Goal: Task Accomplishment & Management: Use online tool/utility

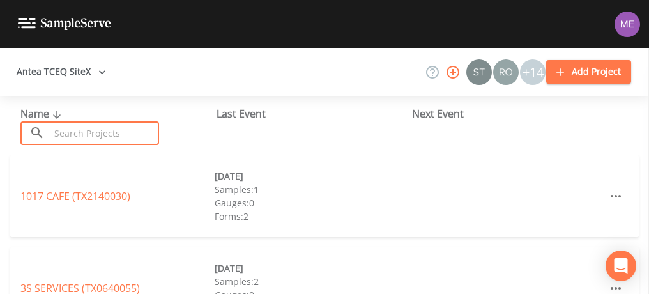
click at [144, 134] on input "text" at bounding box center [104, 133] width 109 height 24
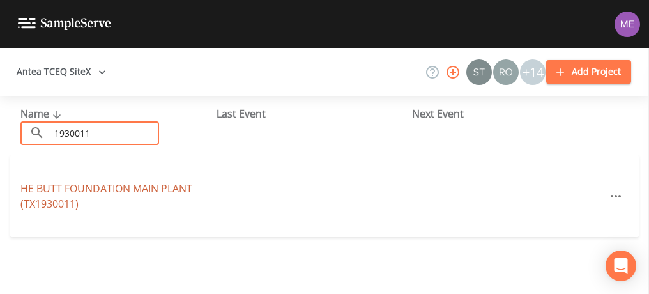
type input "1930011"
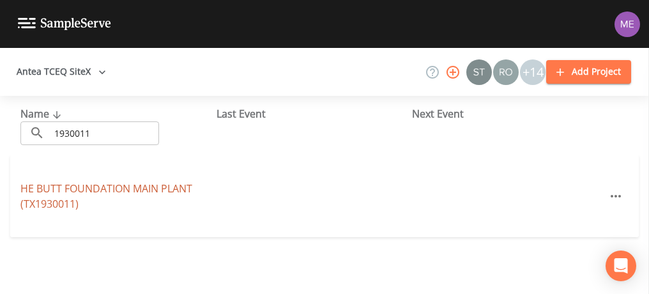
click at [67, 190] on link "HE BUTT FOUNDATION MAIN PLANT (TX1930011)" at bounding box center [106, 195] width 172 height 29
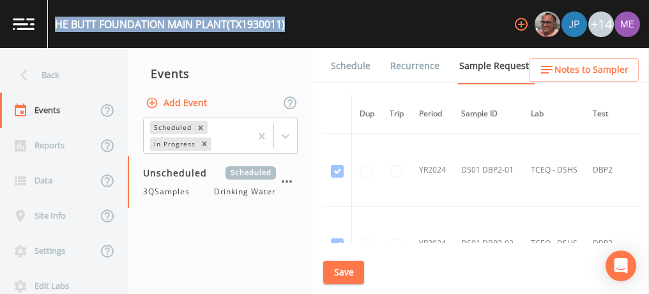
drag, startPoint x: 56, startPoint y: 21, endPoint x: 295, endPoint y: 26, distance: 239.7
click at [295, 26] on div "HE BUTT FOUNDATION MAIN PLANT (TX1930011) +14" at bounding box center [324, 24] width 649 height 48
drag, startPoint x: 295, startPoint y: 26, endPoint x: 206, endPoint y: 21, distance: 89.6
copy div "HE BUTT FOUNDATION MAIN PLANT (TX1930011)"
click at [342, 66] on link "Schedule" at bounding box center [350, 66] width 43 height 36
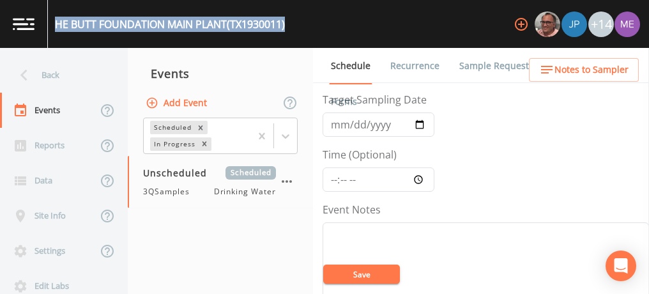
scroll to position [29, 0]
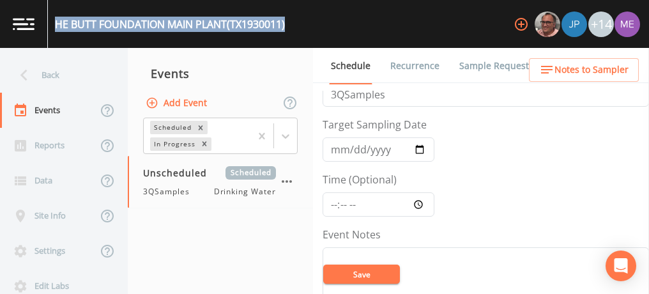
click at [583, 72] on span "Notes to Sampler" at bounding box center [592, 70] width 74 height 16
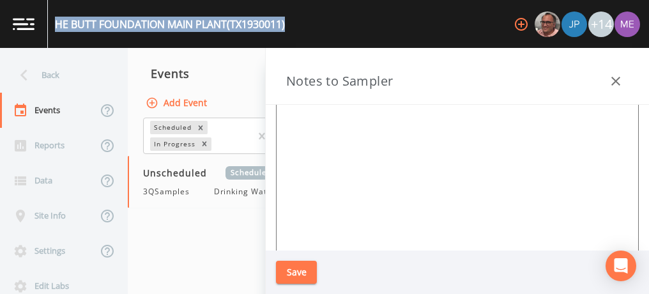
scroll to position [174, 0]
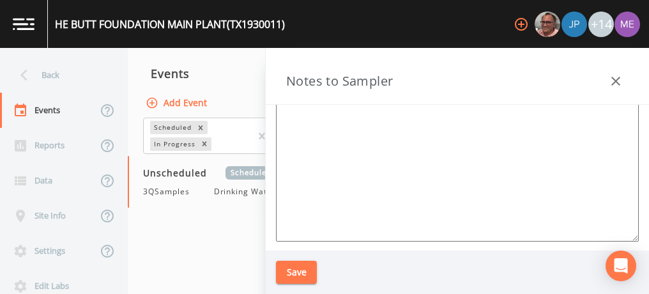
click at [324, 117] on textarea at bounding box center [457, 86] width 363 height 311
paste textarea "HE BUTT FOUNDATION MAIN PLANT (TX1930011)"
type textarea "H"
